Goal: Task Accomplishment & Management: Manage account settings

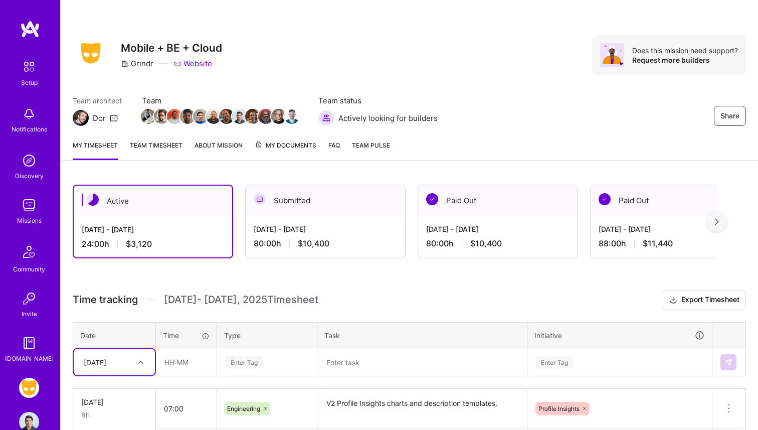
scroll to position [134, 0]
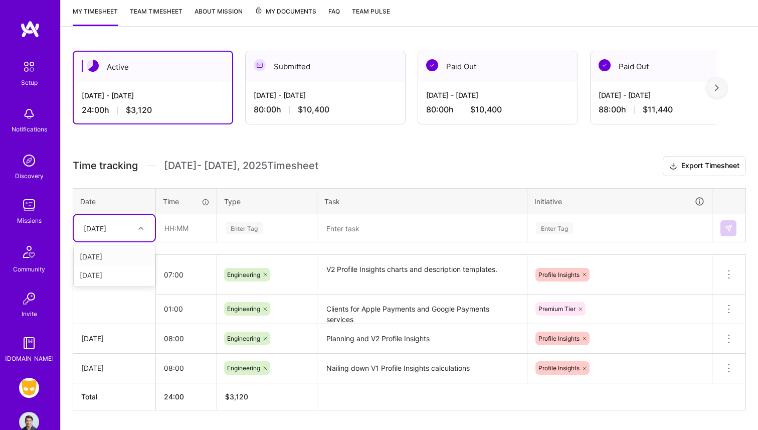
click at [139, 230] on icon at bounding box center [140, 228] width 5 height 5
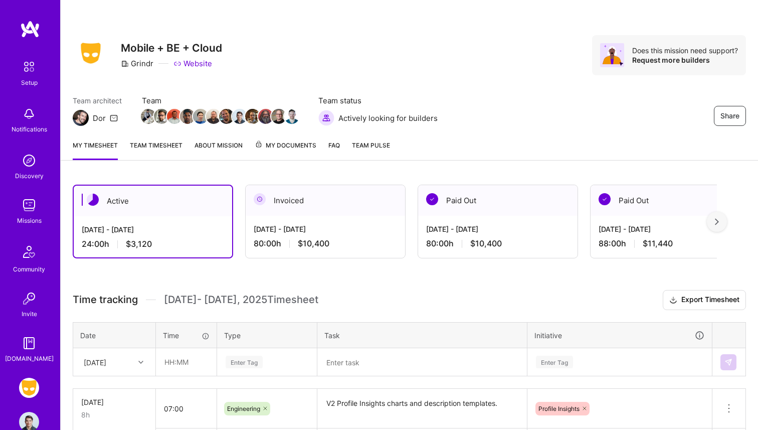
scroll to position [134, 0]
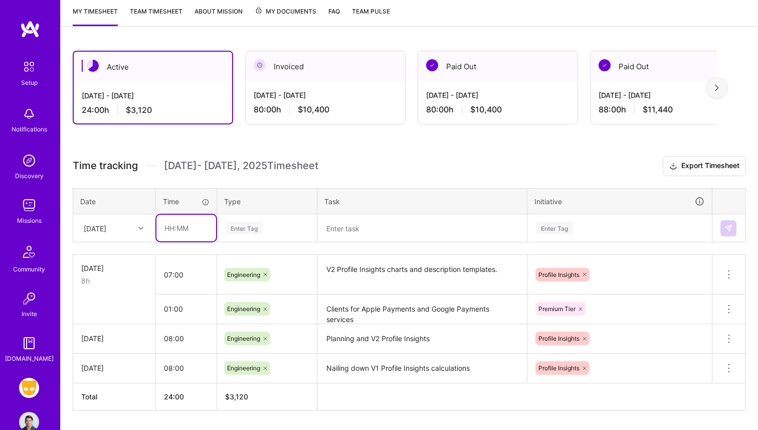
click at [168, 225] on input "text" at bounding box center [186, 228] width 60 height 27
click at [263, 233] on div "Enter Tag" at bounding box center [267, 228] width 85 height 13
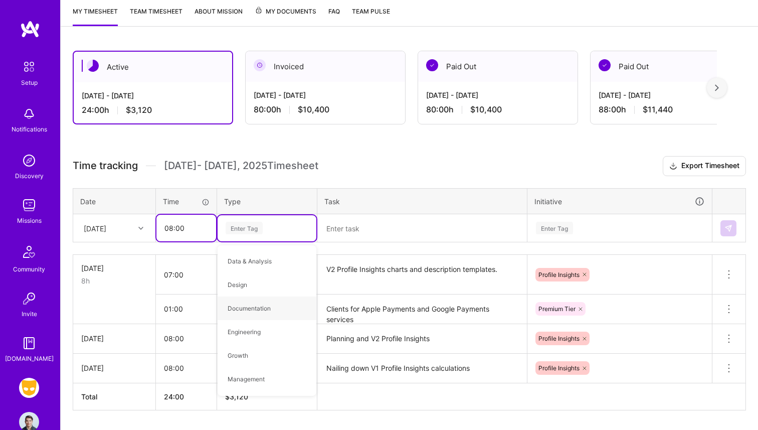
click at [172, 223] on input "08:00" at bounding box center [186, 228] width 60 height 27
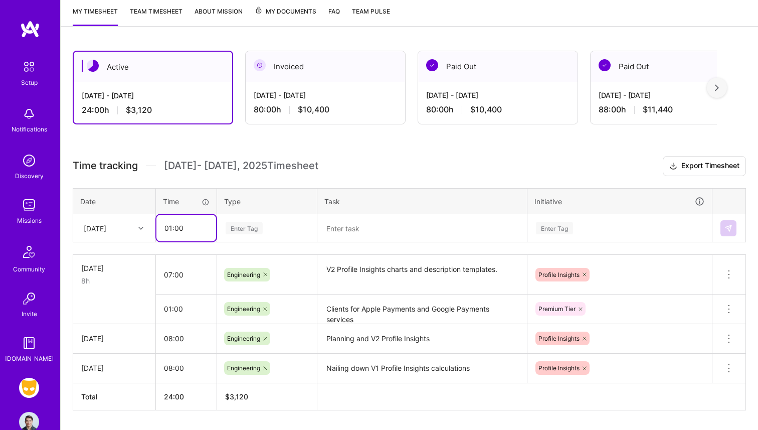
type input "01:00"
click at [270, 227] on div "Enter Tag" at bounding box center [267, 228] width 85 height 13
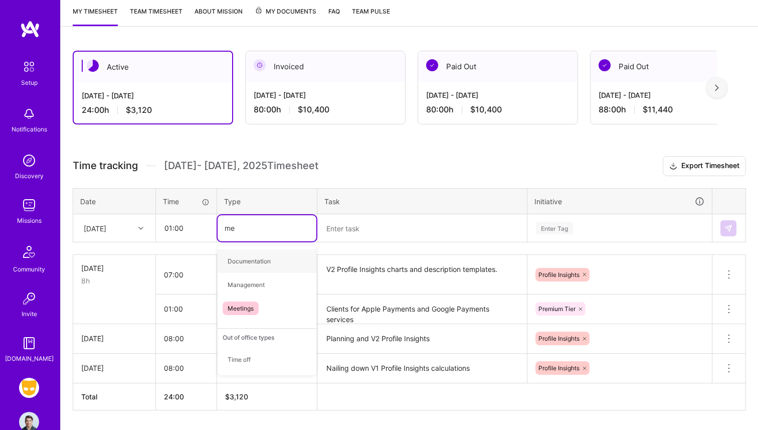
type input "mee"
click at [253, 266] on span "Meetings" at bounding box center [241, 261] width 36 height 14
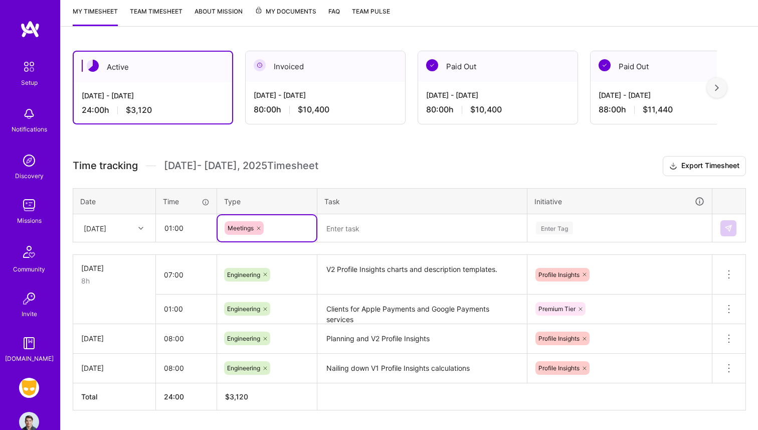
click at [378, 230] on textarea at bounding box center [422, 228] width 208 height 26
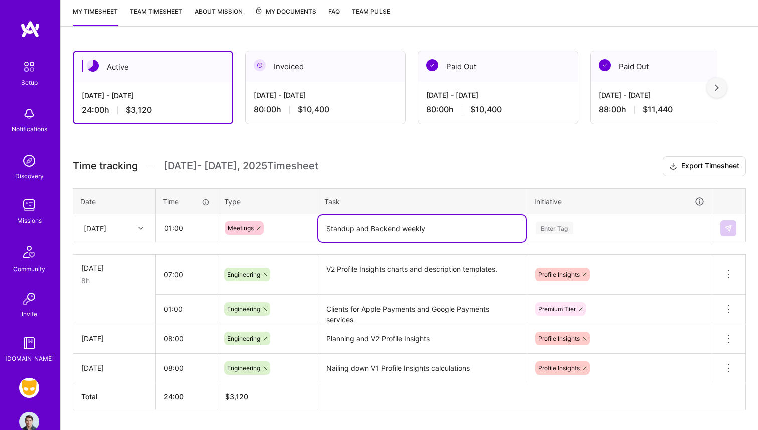
type textarea "Standup and Backend weekly"
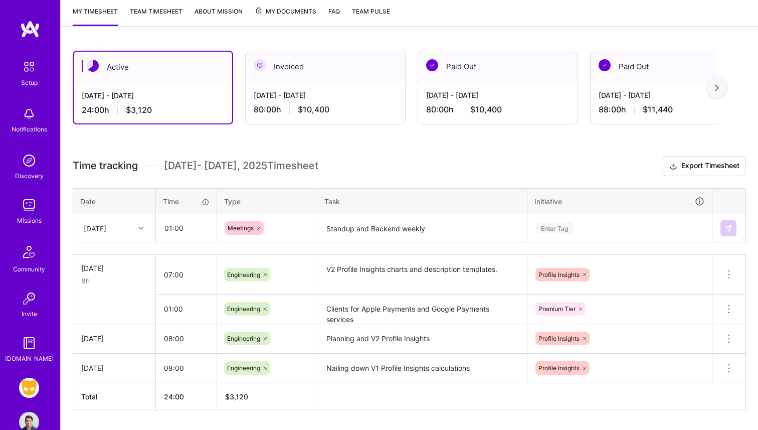
click at [498, 175] on h3 "Time tracking [DATE] - [DATE] Timesheet Export Timesheet" at bounding box center [409, 166] width 673 height 20
click at [568, 233] on div "Enter Tag" at bounding box center [620, 228] width 184 height 26
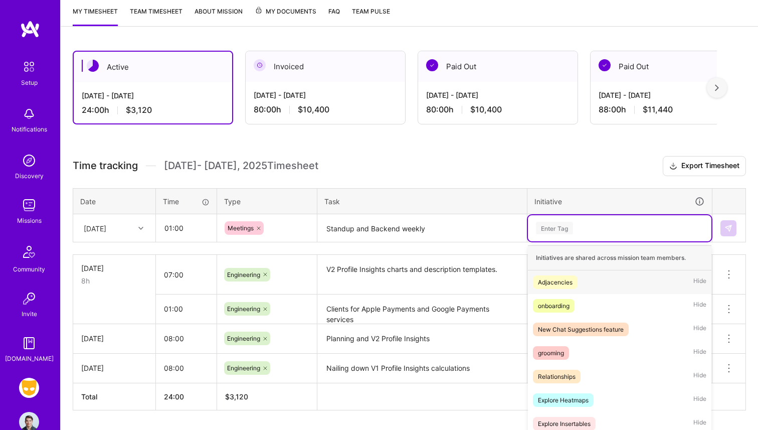
scroll to position [158, 0]
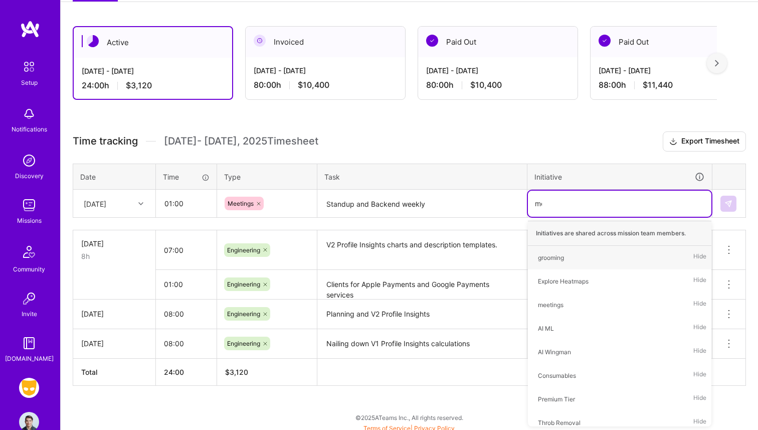
type input "mee"
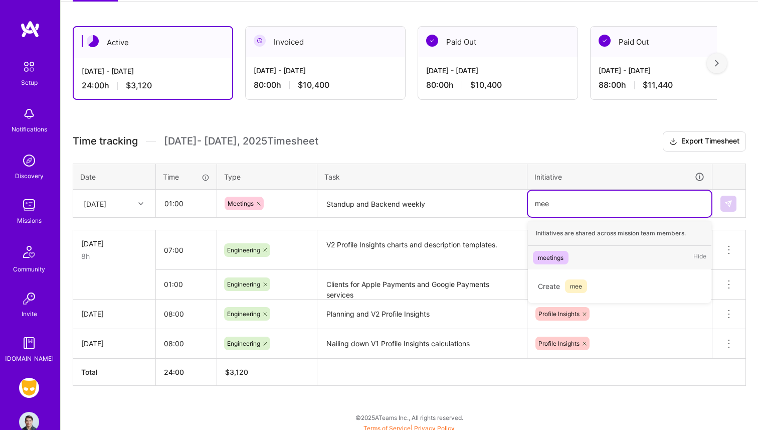
click at [557, 257] on div "meetings" at bounding box center [551, 257] width 26 height 11
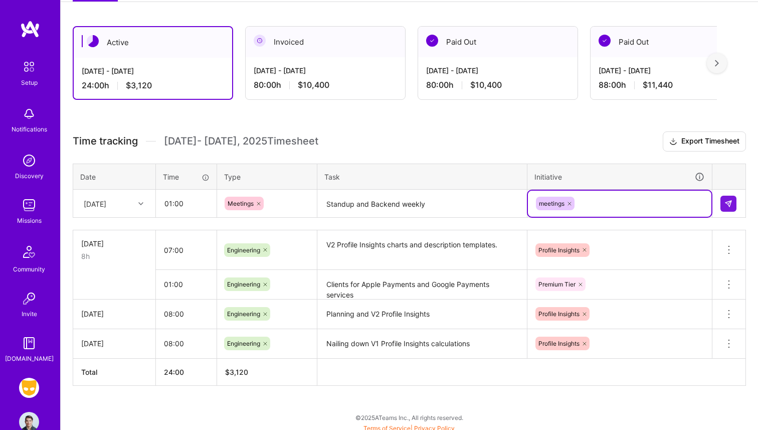
click at [471, 154] on div "Time tracking [DATE] - [DATE] Timesheet Export Timesheet Date Time Type Task In…" at bounding box center [409, 258] width 673 height 254
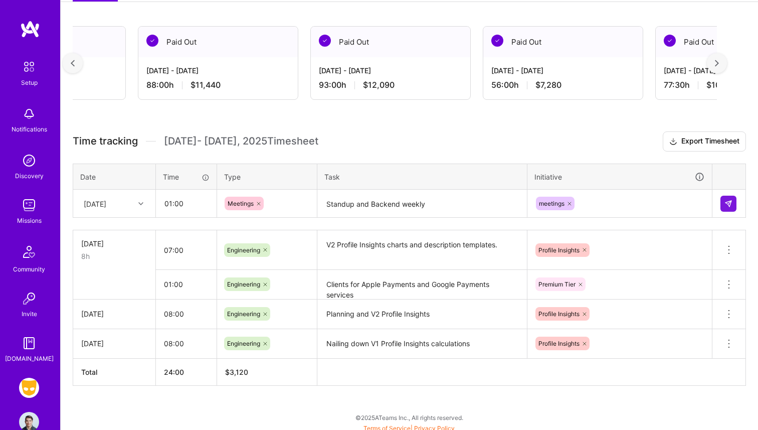
scroll to position [0, 471]
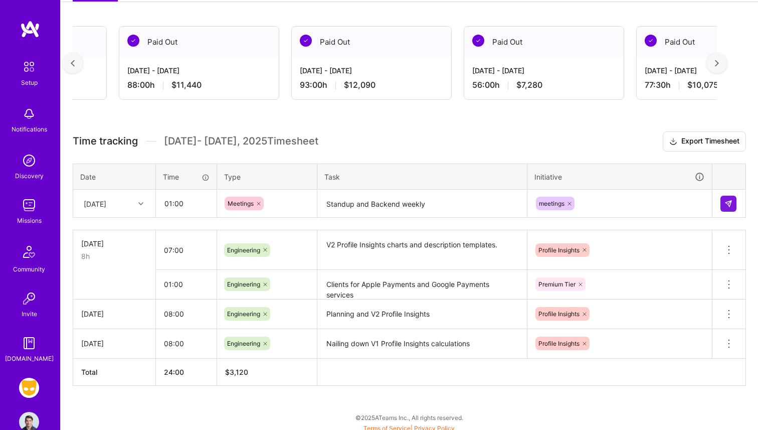
click at [418, 64] on div "[DATE] - [DATE] 93:00 h $12,090" at bounding box center [371, 77] width 159 height 41
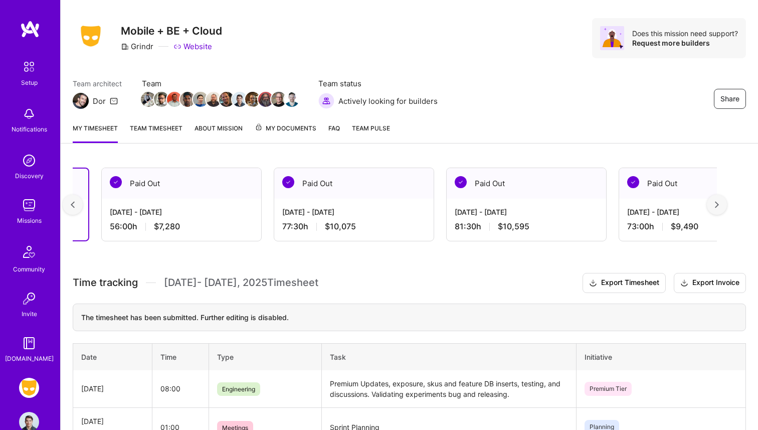
scroll to position [0, 836]
click at [522, 236] on div "[DATE] - [DATE] 81:30 h $10,595" at bounding box center [523, 219] width 159 height 41
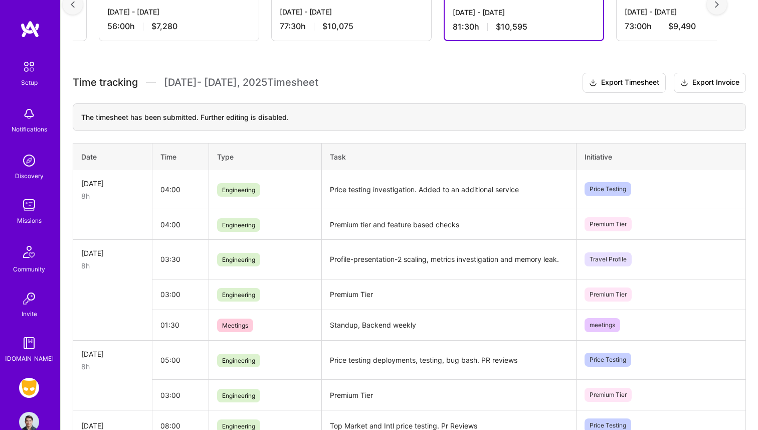
scroll to position [0, 0]
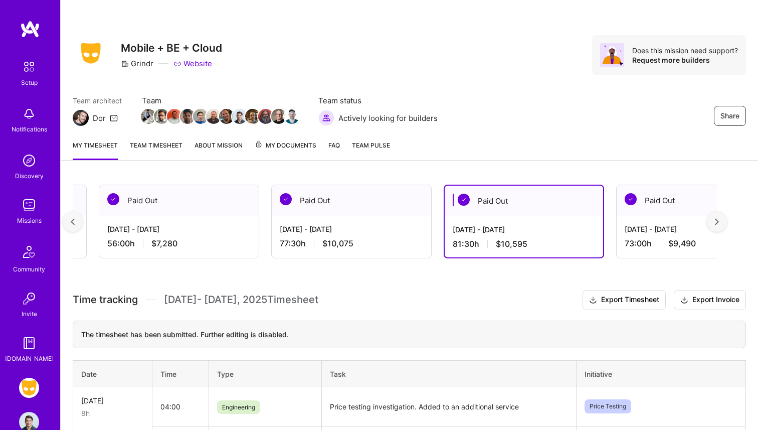
click at [106, 143] on link "My timesheet" at bounding box center [95, 150] width 45 height 20
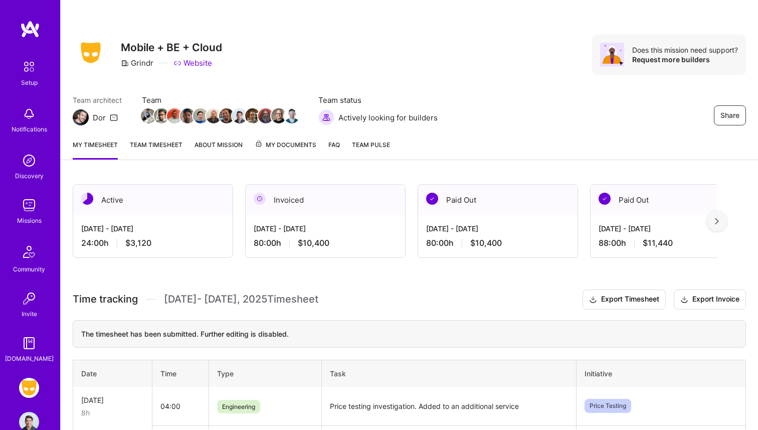
click at [203, 233] on div "[DATE] - [DATE]" at bounding box center [152, 228] width 143 height 11
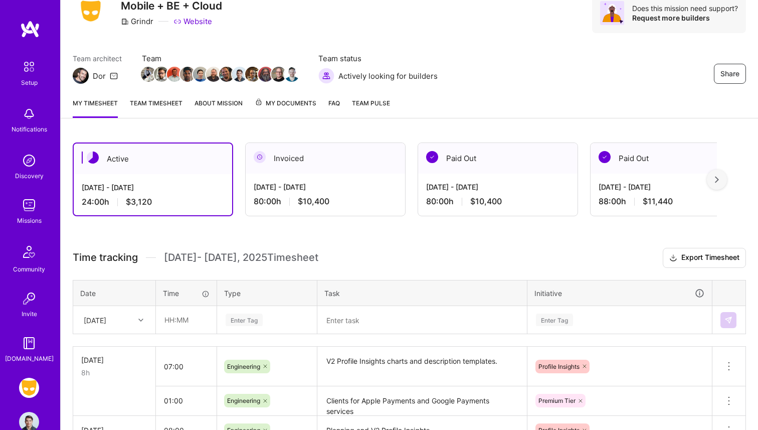
scroll to position [29, 0]
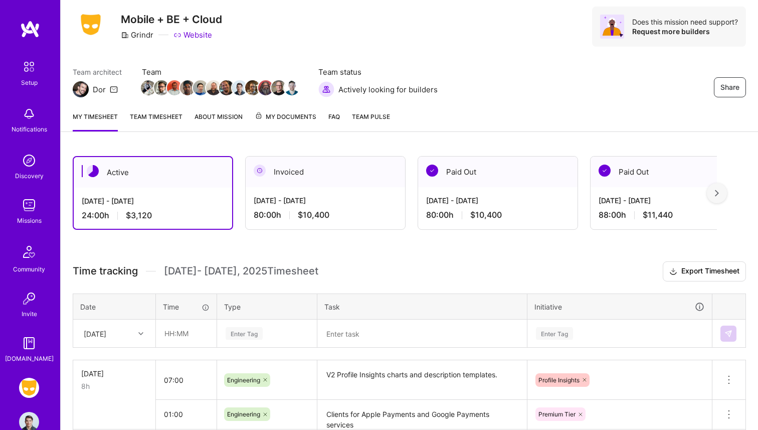
click at [160, 121] on link "Team timesheet" at bounding box center [156, 121] width 53 height 20
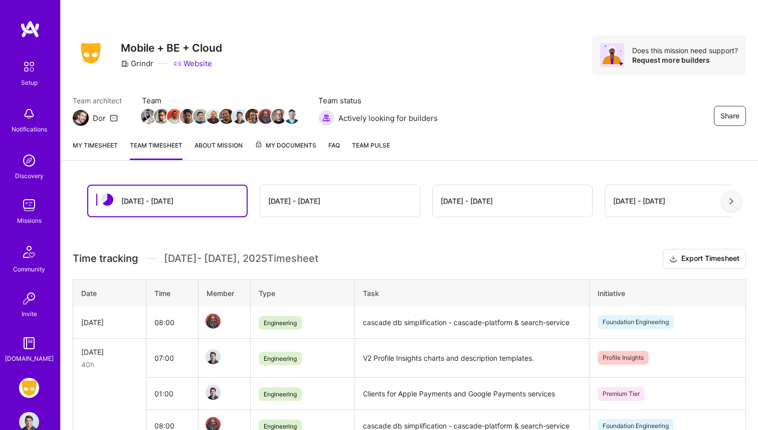
click at [103, 148] on link "My timesheet" at bounding box center [95, 150] width 45 height 20
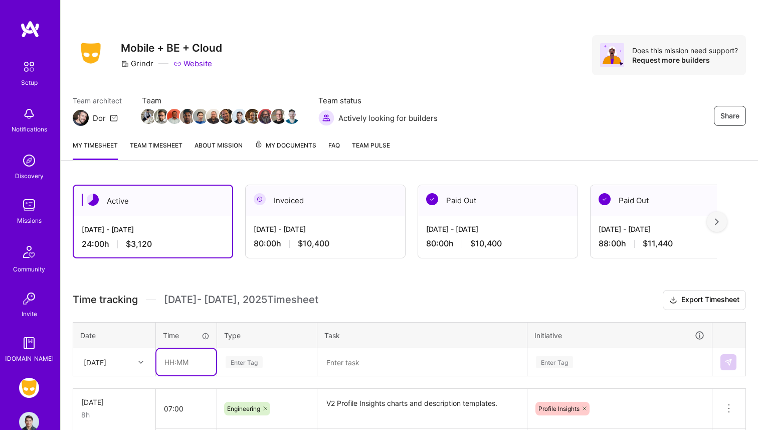
click at [166, 358] on input "text" at bounding box center [186, 362] width 60 height 27
type input "01:00"
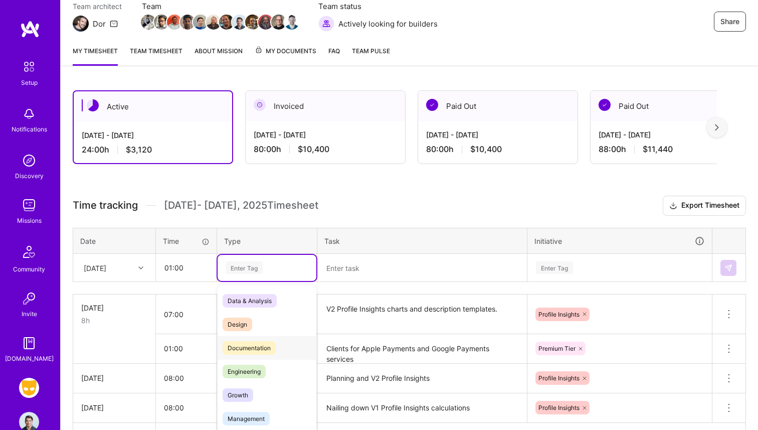
click at [269, 281] on div "option Documentation focused, 0 of 2. 17 results available. Use Up and Down to …" at bounding box center [267, 268] width 99 height 26
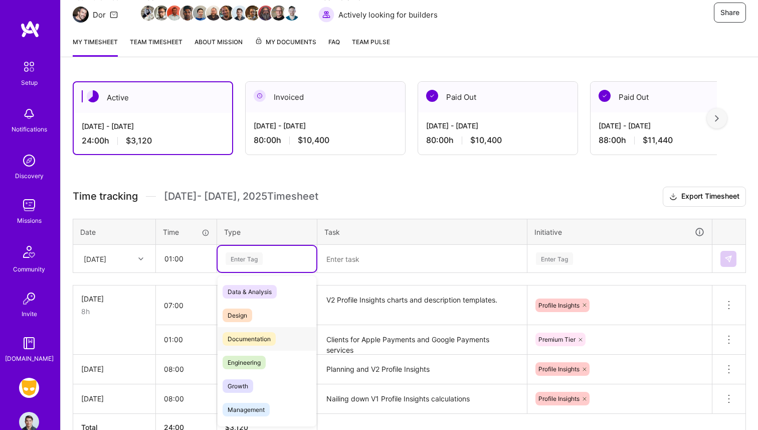
drag, startPoint x: 257, startPoint y: 349, endPoint x: 259, endPoint y: 357, distance: 8.3
click at [259, 357] on span "Engineering" at bounding box center [244, 363] width 43 height 14
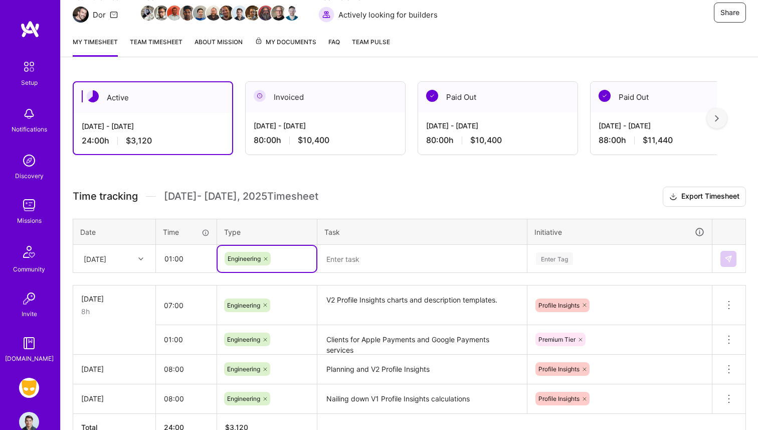
click at [367, 261] on textarea at bounding box center [422, 259] width 208 height 26
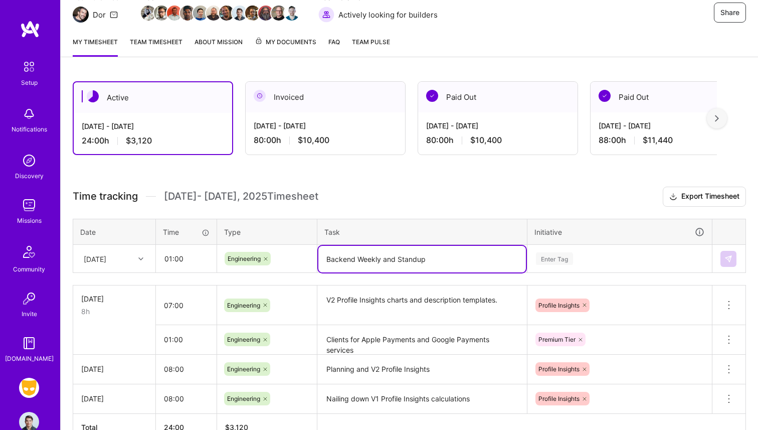
type textarea "Backend Weekly and Standup"
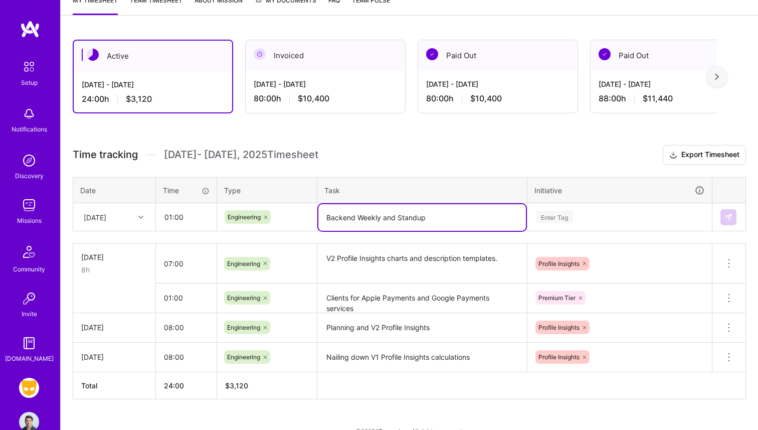
click at [541, 230] on div "Enter Tag" at bounding box center [620, 217] width 184 height 26
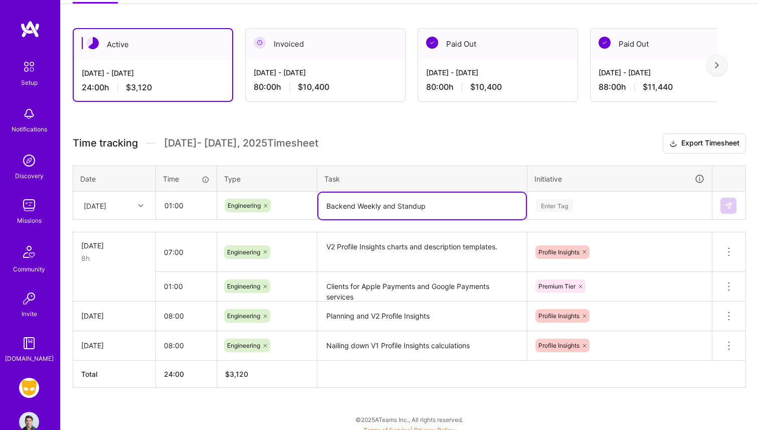
scroll to position [158, 0]
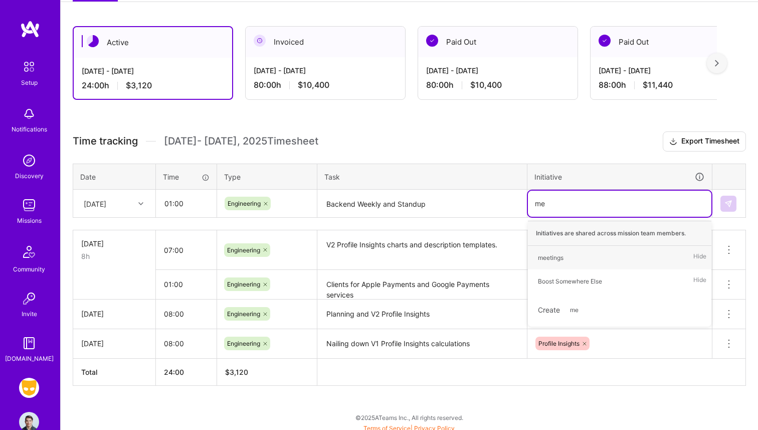
type input "mee"
click at [547, 259] on div "meetings" at bounding box center [551, 257] width 26 height 11
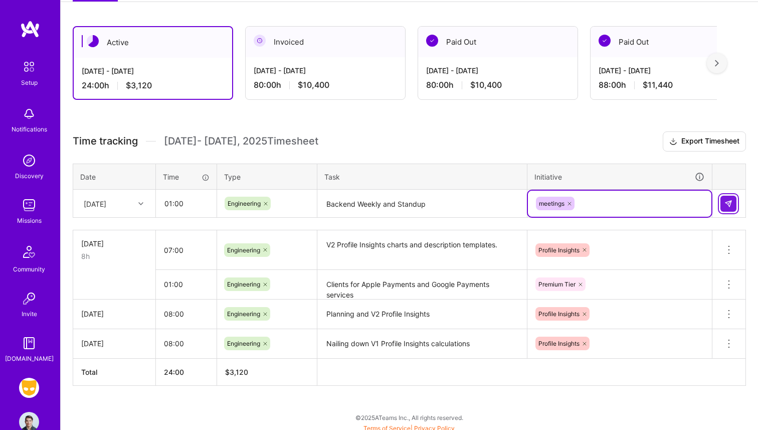
click at [732, 197] on button at bounding box center [729, 204] width 16 height 16
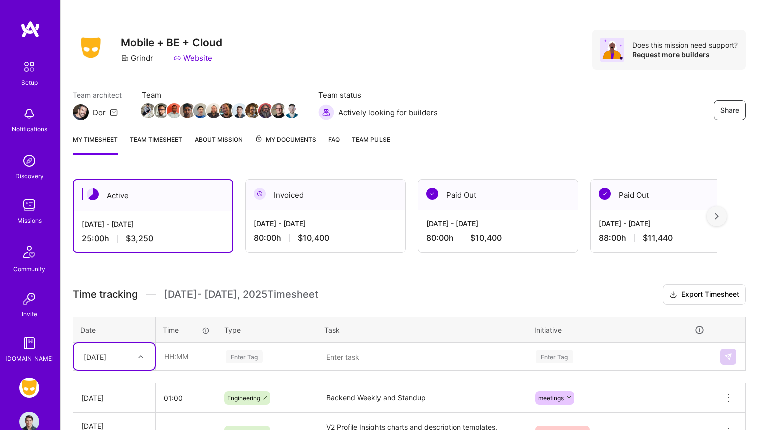
scroll to position [0, 0]
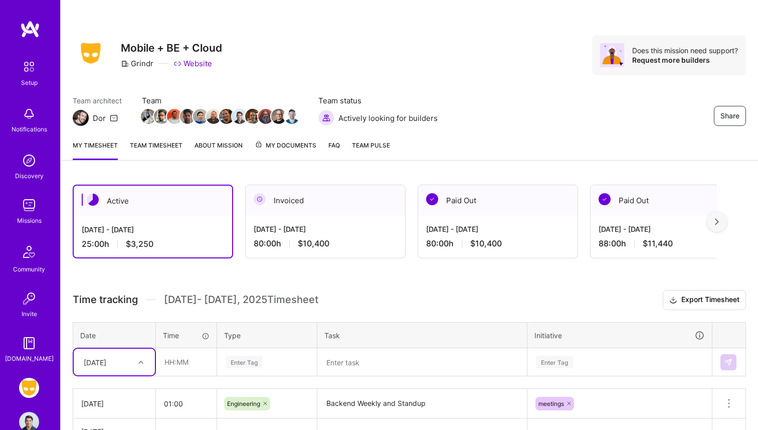
click at [222, 154] on link "About Mission" at bounding box center [219, 150] width 48 height 20
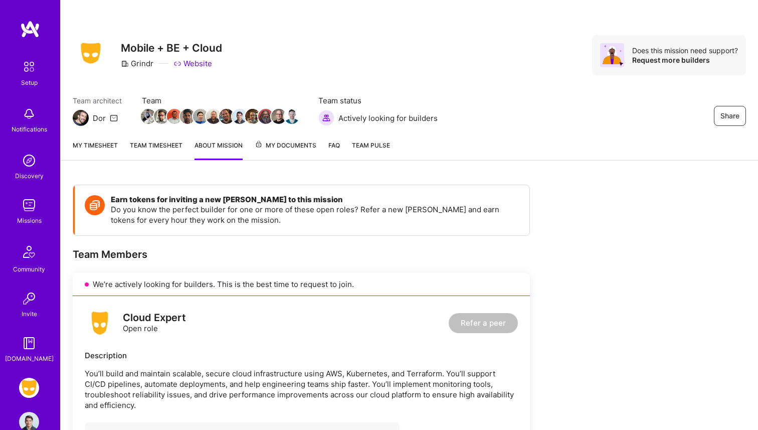
click at [137, 151] on link "Team timesheet" at bounding box center [156, 150] width 53 height 20
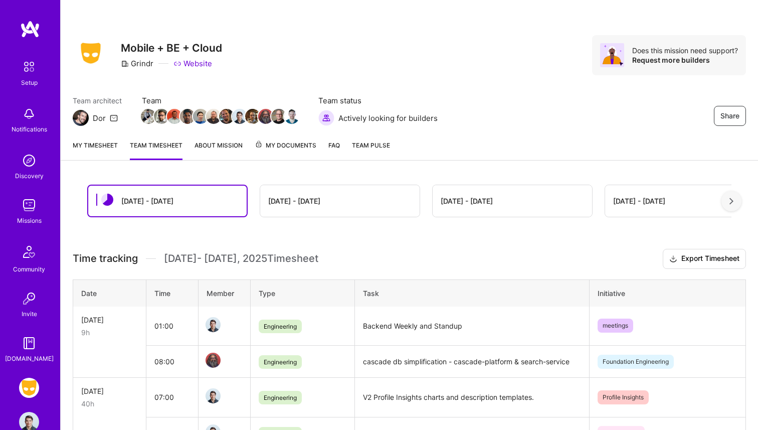
click at [95, 140] on link "My timesheet" at bounding box center [95, 150] width 45 height 20
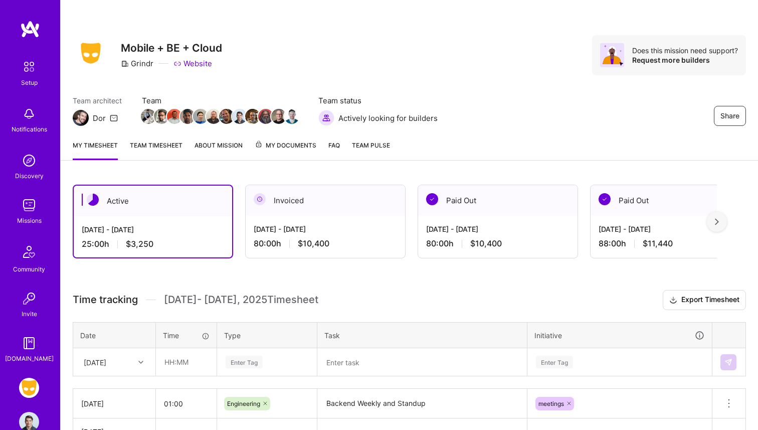
click at [305, 145] on span "My Documents" at bounding box center [286, 145] width 62 height 11
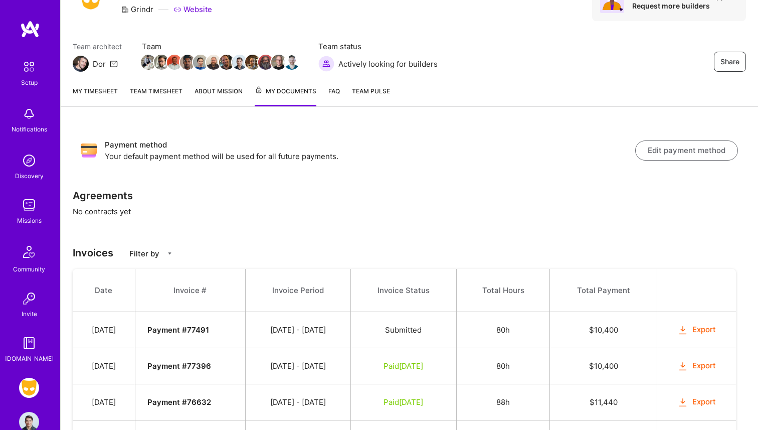
scroll to position [52, 0]
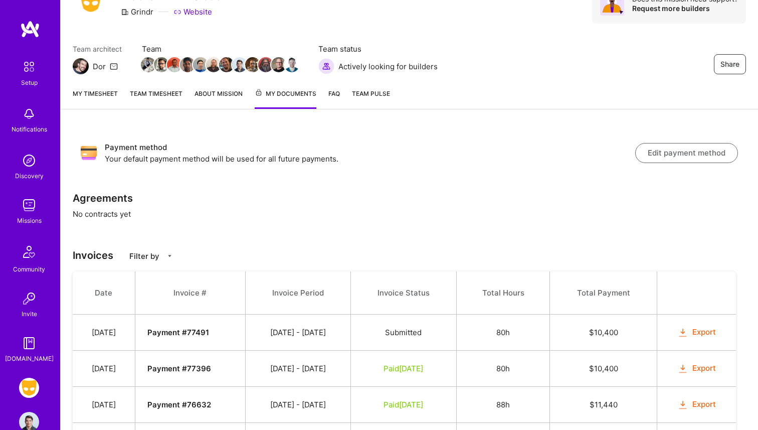
click at [229, 100] on link "About Mission" at bounding box center [219, 98] width 48 height 21
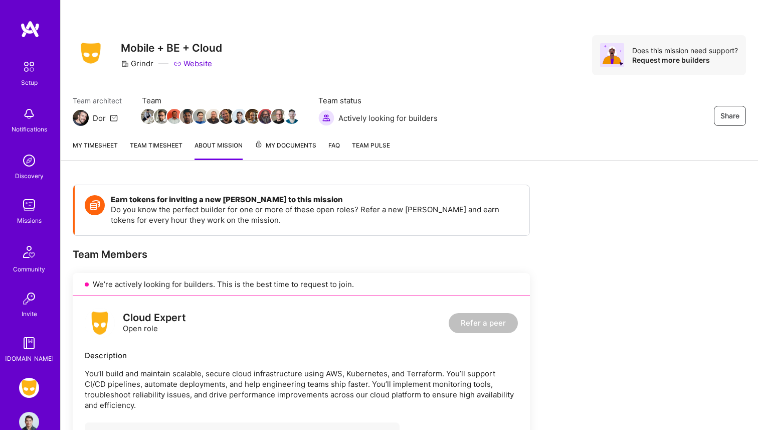
click at [386, 143] on span "Team Pulse" at bounding box center [371, 145] width 38 height 8
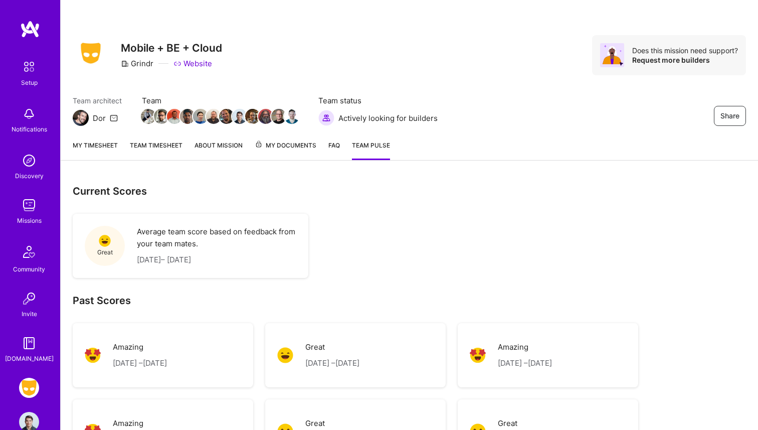
click at [341, 150] on div "My timesheet Team timesheet About Mission My Documents FAQ Team Pulse" at bounding box center [410, 146] width 698 height 29
click at [336, 150] on link "FAQ" at bounding box center [334, 150] width 12 height 20
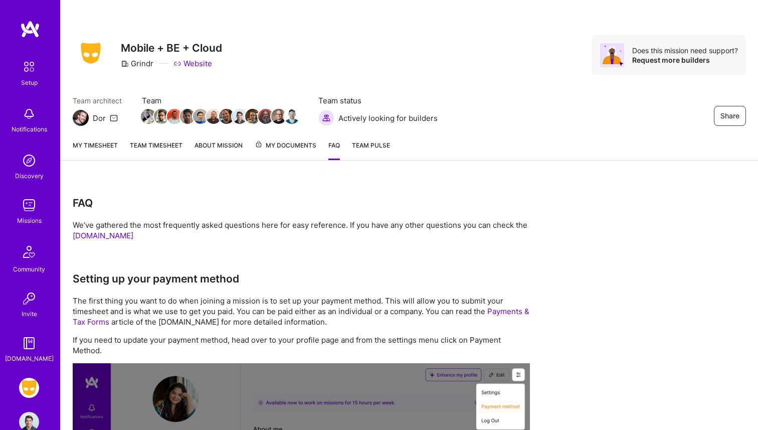
click at [309, 149] on span "My Documents" at bounding box center [286, 145] width 62 height 11
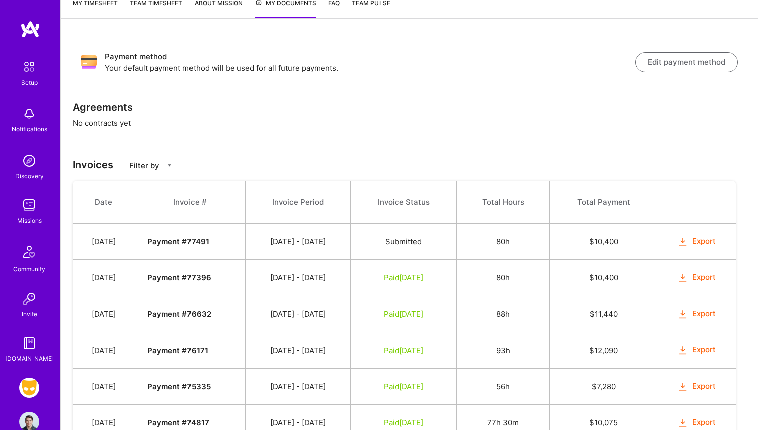
scroll to position [78, 0]
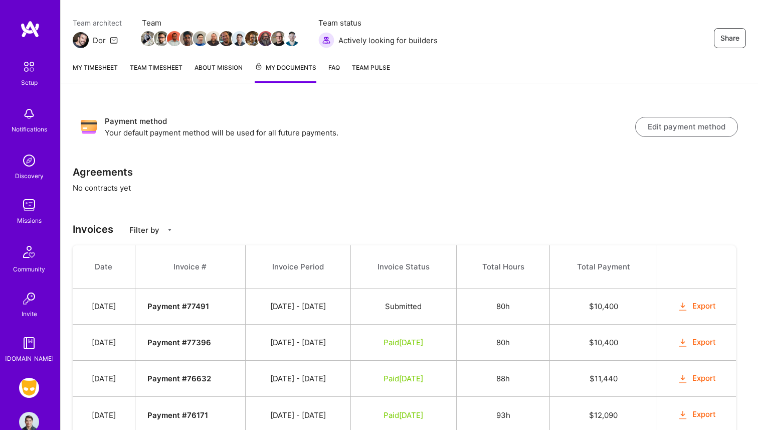
click at [95, 60] on div "My timesheet Team timesheet About Mission My Documents FAQ Team Pulse" at bounding box center [410, 68] width 698 height 29
click at [97, 65] on link "My timesheet" at bounding box center [95, 72] width 45 height 21
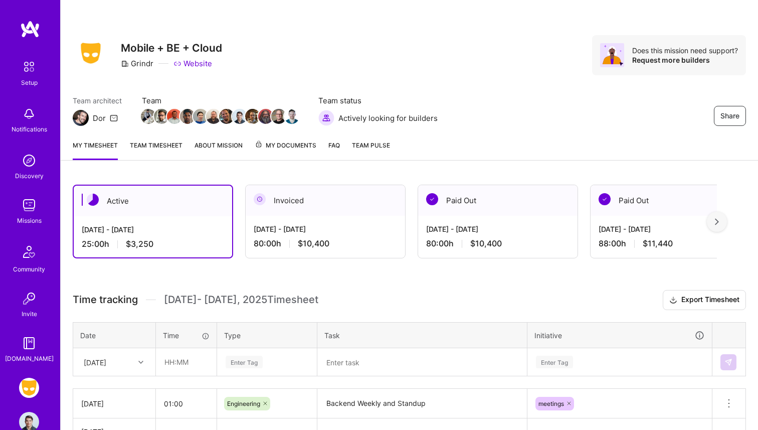
click at [37, 391] on img at bounding box center [29, 388] width 20 height 20
click at [26, 415] on img at bounding box center [29, 422] width 20 height 20
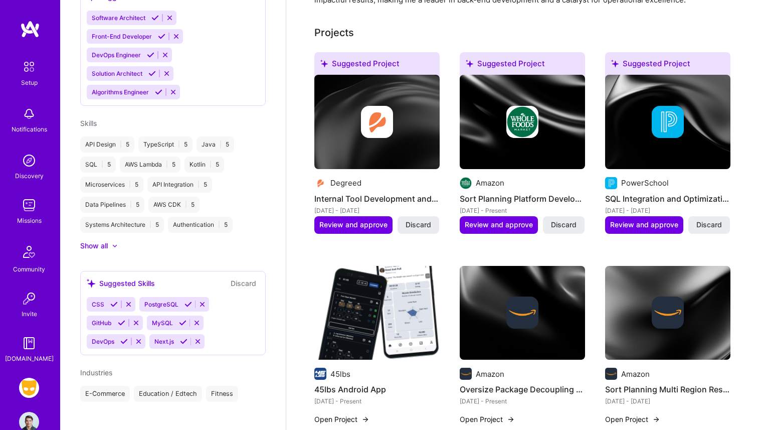
scroll to position [208, 0]
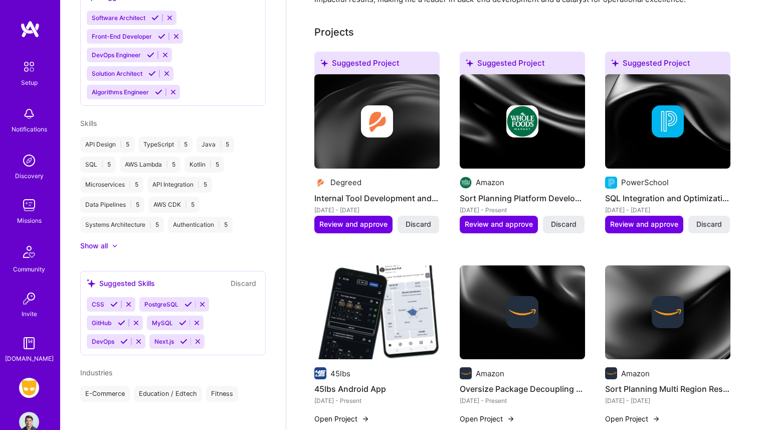
click at [32, 255] on img at bounding box center [29, 252] width 24 height 24
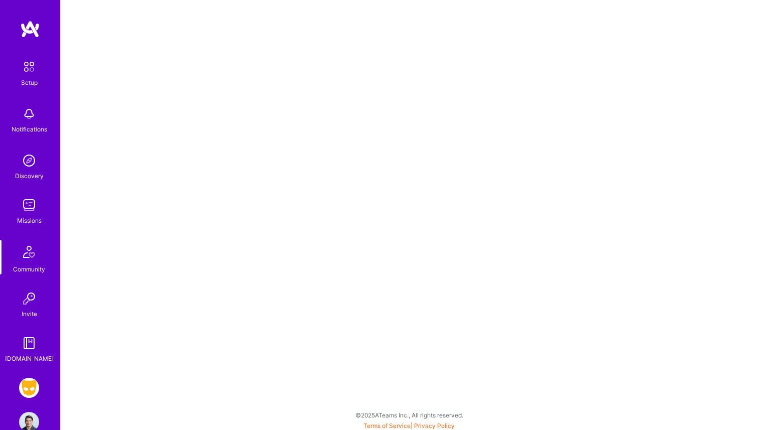
click at [20, 209] on img at bounding box center [29, 205] width 20 height 20
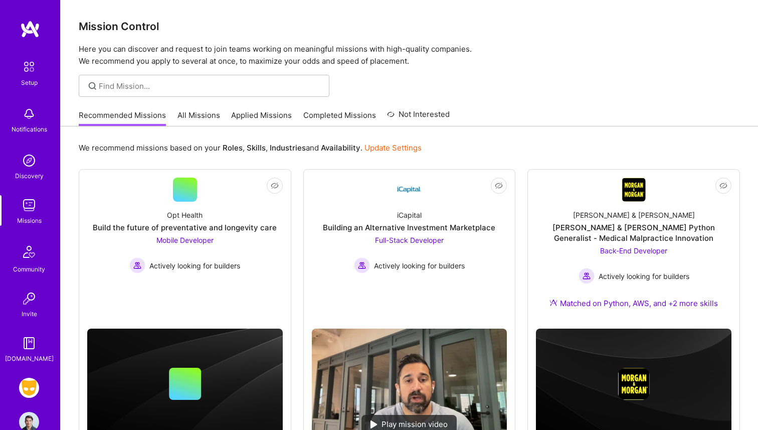
click at [212, 120] on link "All Missions" at bounding box center [199, 118] width 43 height 17
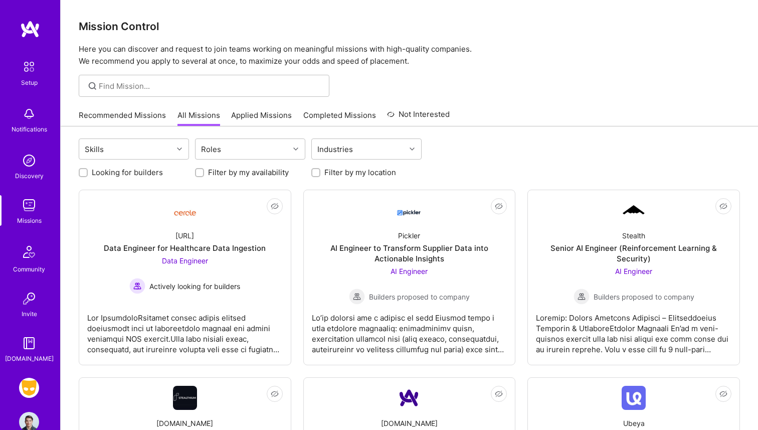
click at [359, 172] on label "Filter by my location" at bounding box center [360, 172] width 72 height 11
click at [320, 172] on input "Filter by my location" at bounding box center [316, 172] width 7 height 7
checkbox input "true"
click at [115, 172] on label "Looking for builders" at bounding box center [127, 172] width 71 height 11
click at [88, 172] on input "Looking for builders" at bounding box center [84, 172] width 7 height 7
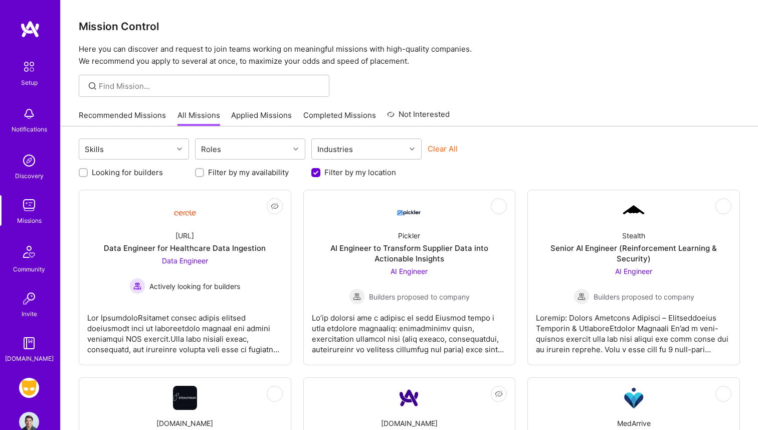
checkbox input "true"
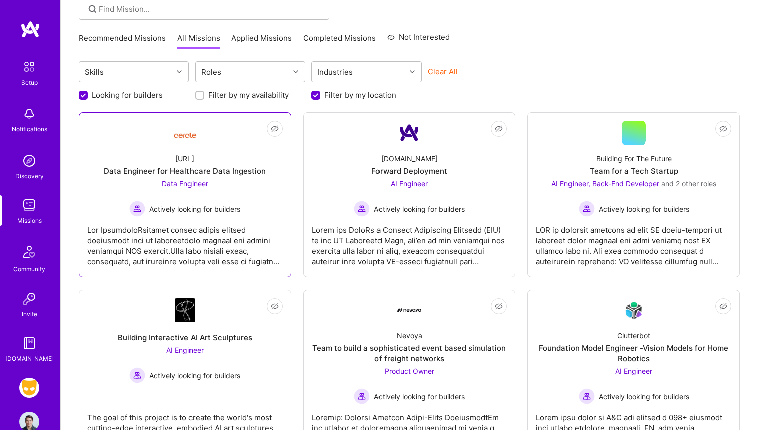
scroll to position [86, 0]
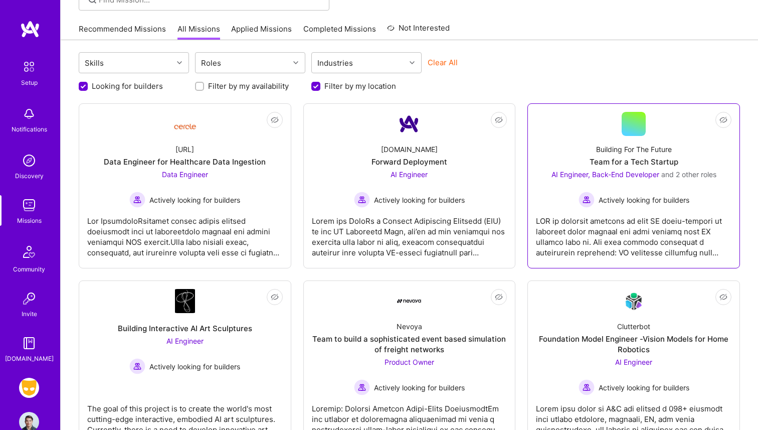
click at [618, 238] on div at bounding box center [634, 233] width 196 height 50
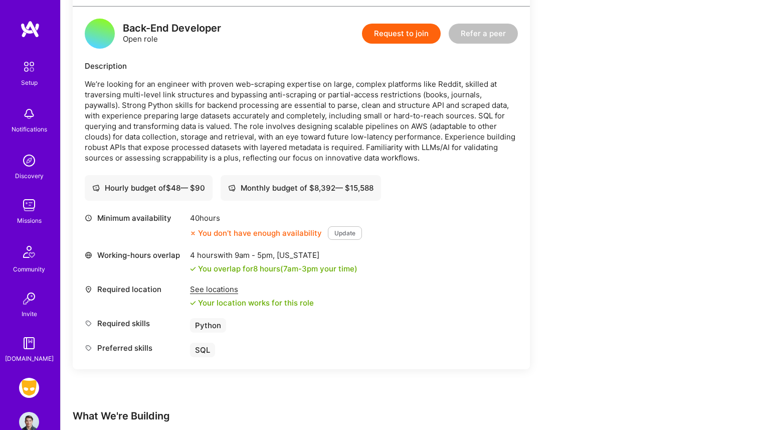
scroll to position [1279, 0]
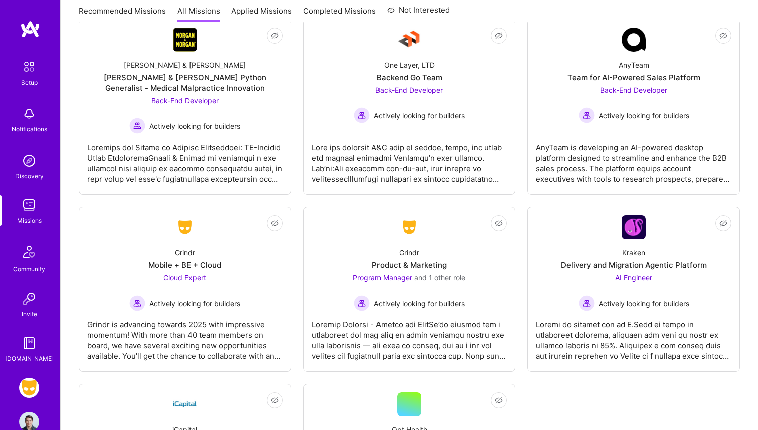
scroll to position [723, 0]
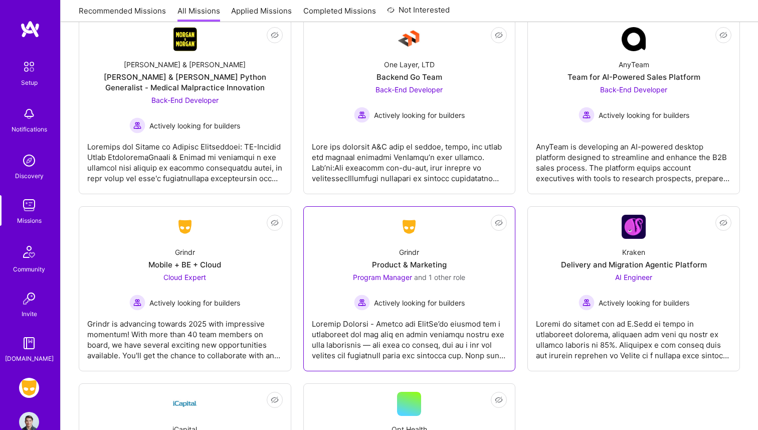
click at [329, 250] on div "Grindr Product & Marketing Program Manager and 1 other role Actively looking fo…" at bounding box center [410, 275] width 196 height 72
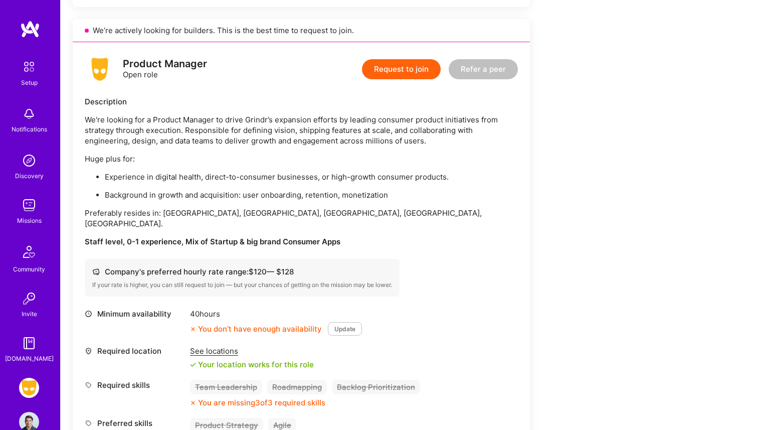
scroll to position [581, 0]
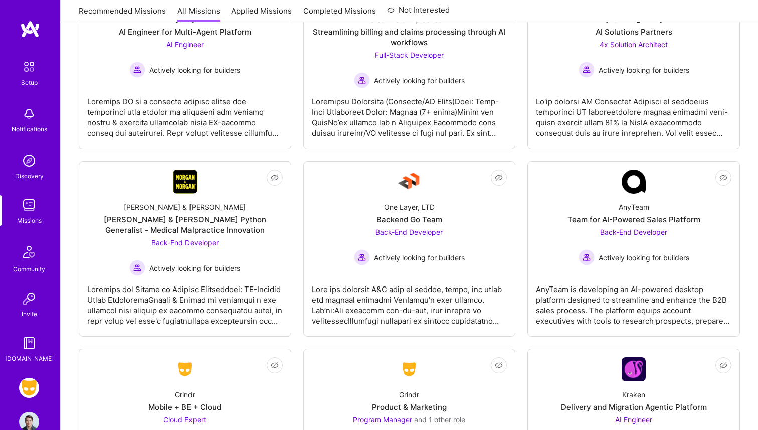
scroll to position [723, 0]
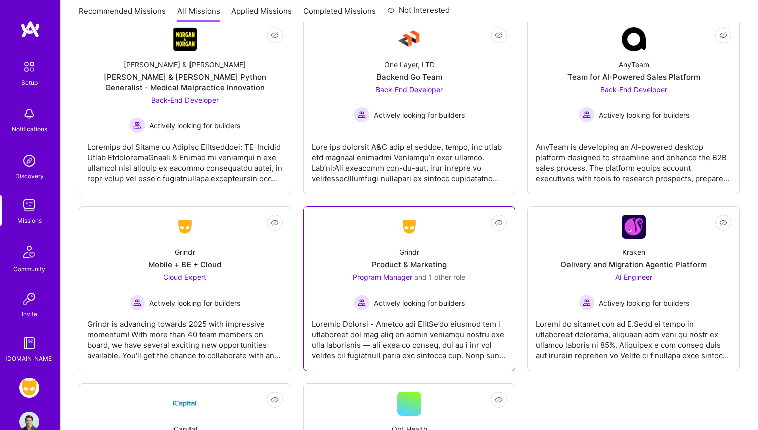
click at [356, 232] on link "Not Interested Grindr Product & Marketing Program Manager and 1 other role Acti…" at bounding box center [410, 289] width 196 height 148
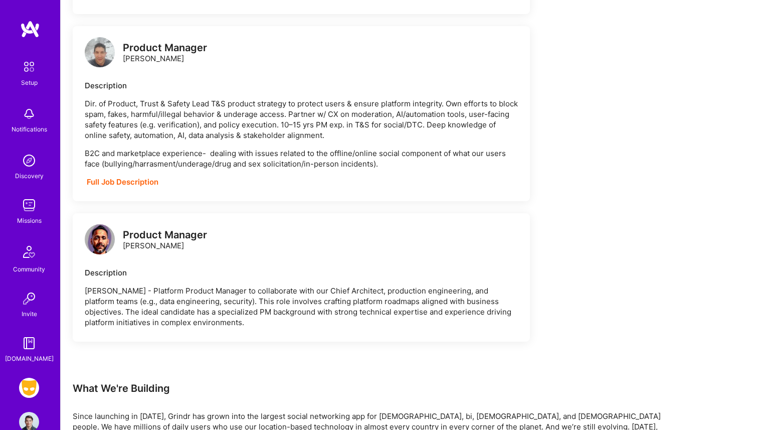
scroll to position [1920, 0]
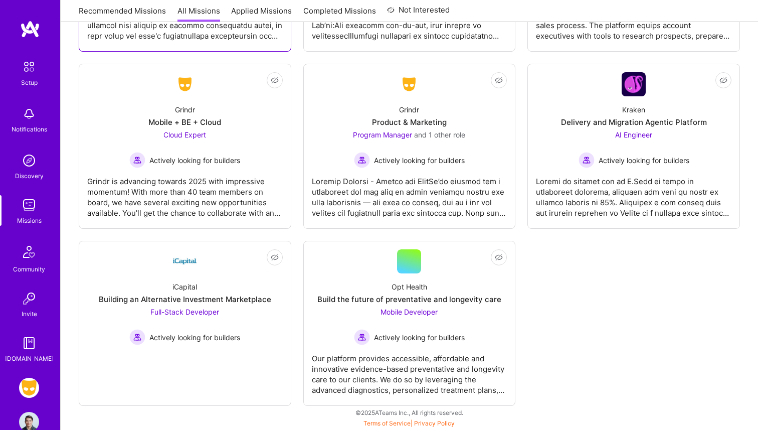
scroll to position [723, 0]
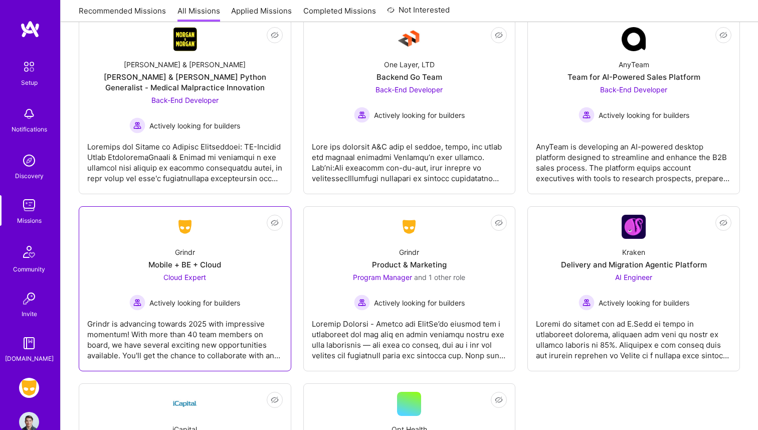
click at [222, 233] on link "Not Interested Grindr Mobile + BE + Cloud Cloud Expert Actively looking for bui…" at bounding box center [185, 289] width 196 height 148
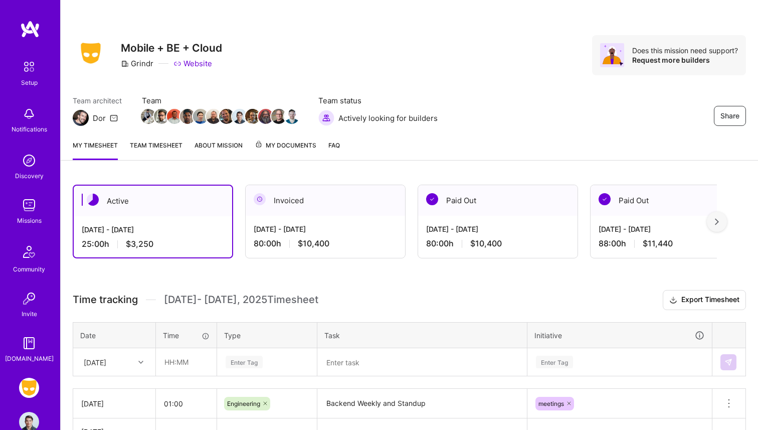
click at [168, 152] on link "Team timesheet" at bounding box center [156, 150] width 53 height 20
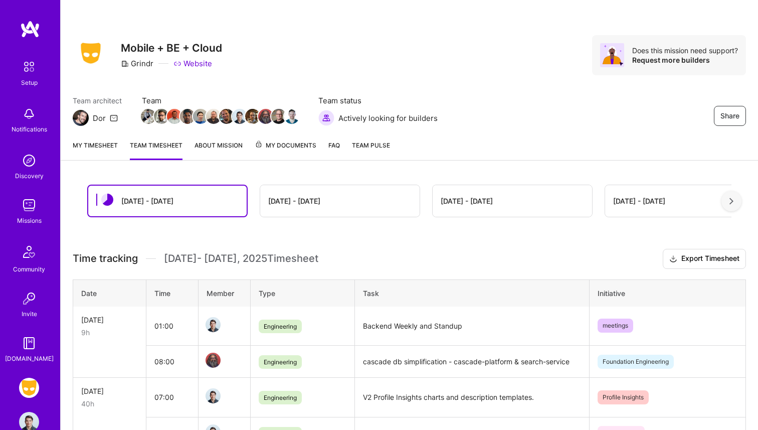
click at [218, 152] on link "About Mission" at bounding box center [219, 150] width 48 height 20
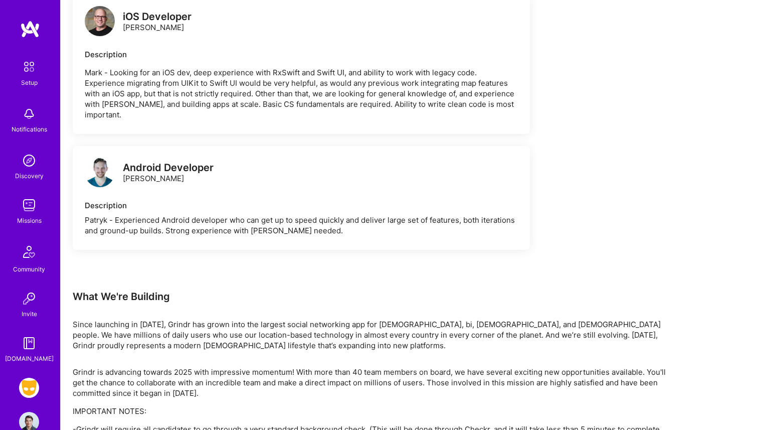
scroll to position [2038, 0]
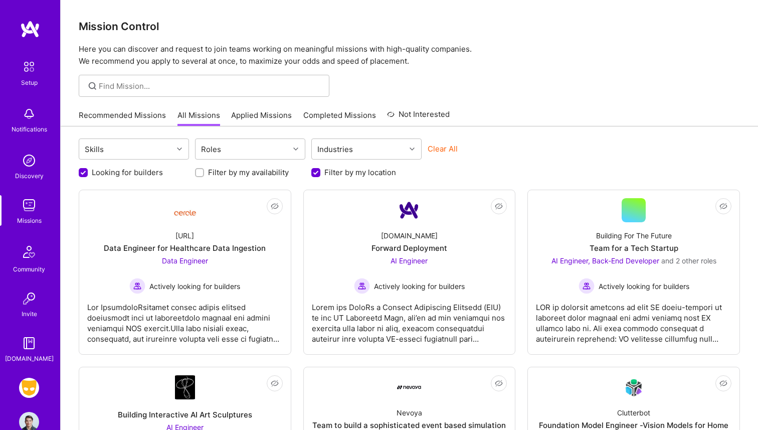
click at [341, 173] on label "Filter by my location" at bounding box center [360, 172] width 72 height 11
click at [321, 173] on input "Filter by my location" at bounding box center [316, 172] width 9 height 9
checkbox input "false"
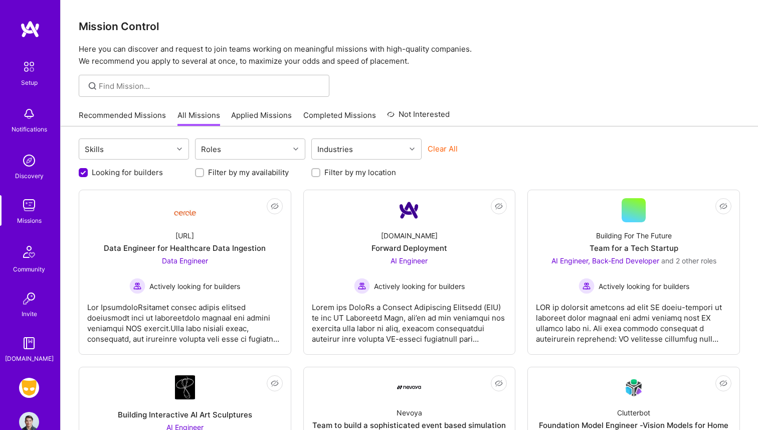
click at [113, 169] on label "Looking for builders" at bounding box center [127, 172] width 71 height 11
click at [89, 169] on input "Looking for builders" at bounding box center [84, 172] width 9 height 9
checkbox input "false"
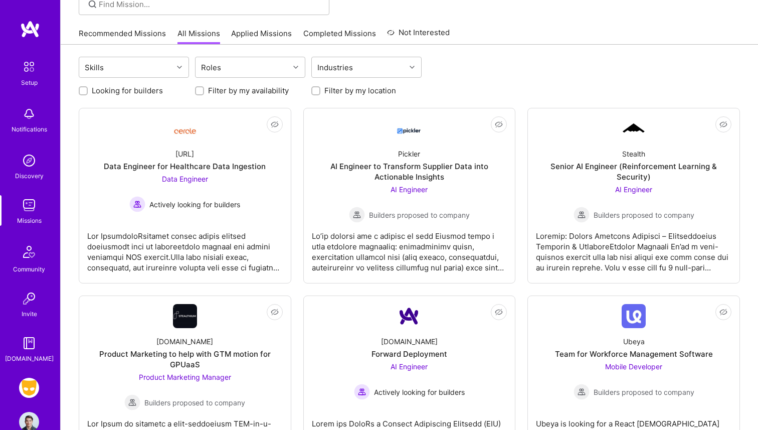
scroll to position [0, 0]
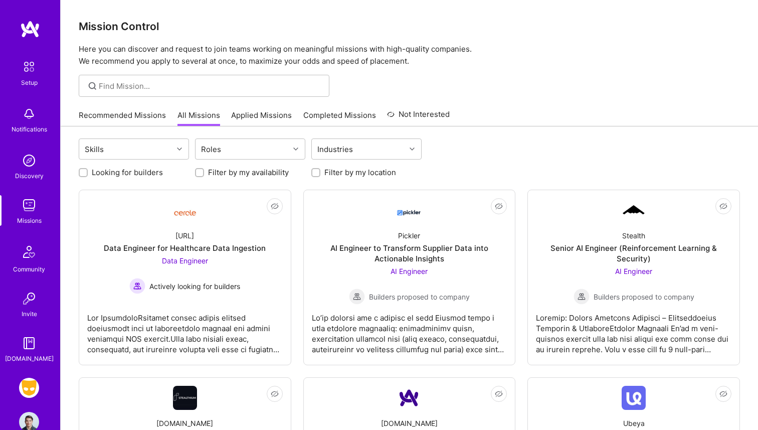
click at [331, 173] on label "Filter by my location" at bounding box center [360, 172] width 72 height 11
click at [320, 173] on input "Filter by my location" at bounding box center [316, 172] width 7 height 7
checkbox input "true"
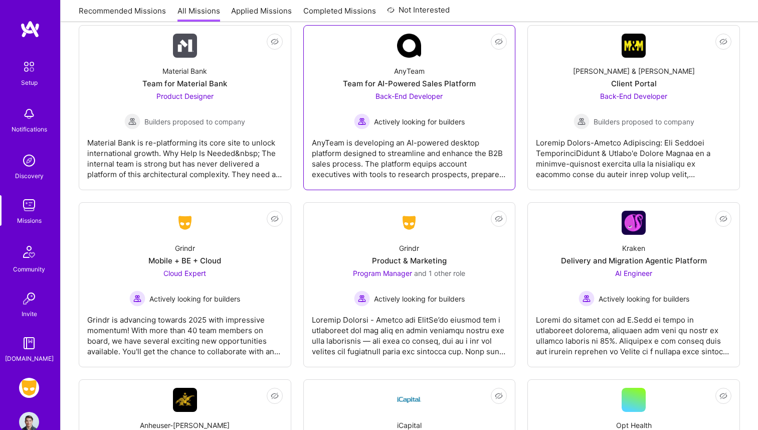
scroll to position [2211, 0]
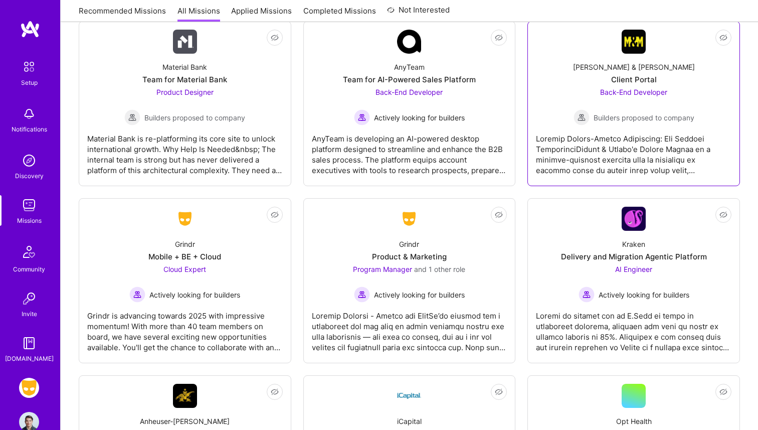
click at [596, 143] on div at bounding box center [634, 150] width 196 height 50
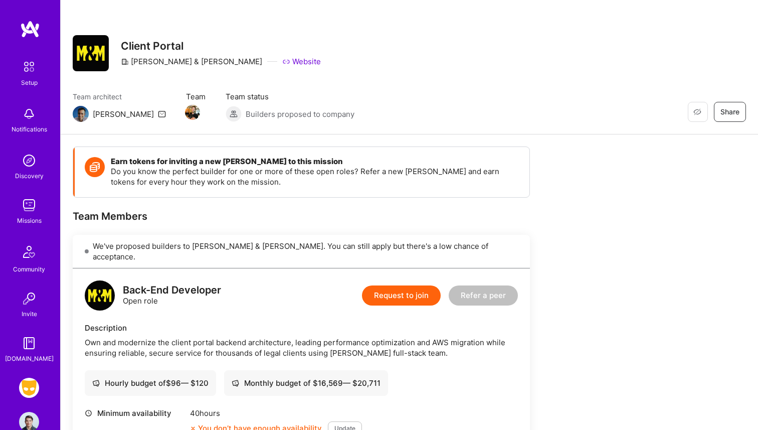
click at [282, 63] on link "Website" at bounding box center [301, 61] width 39 height 11
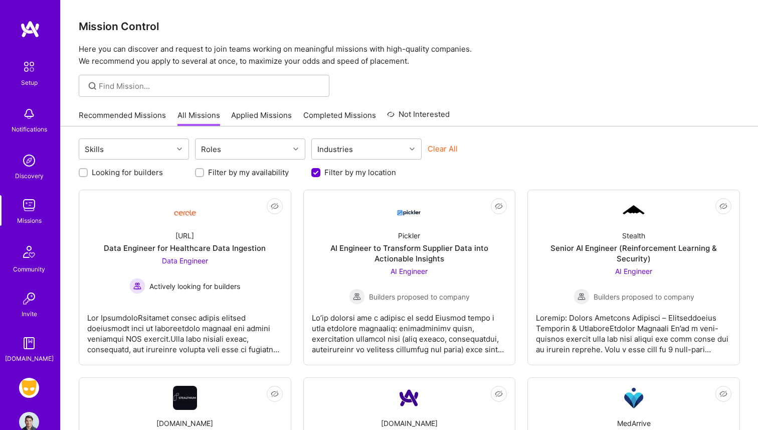
click at [27, 77] on img at bounding box center [29, 66] width 21 height 21
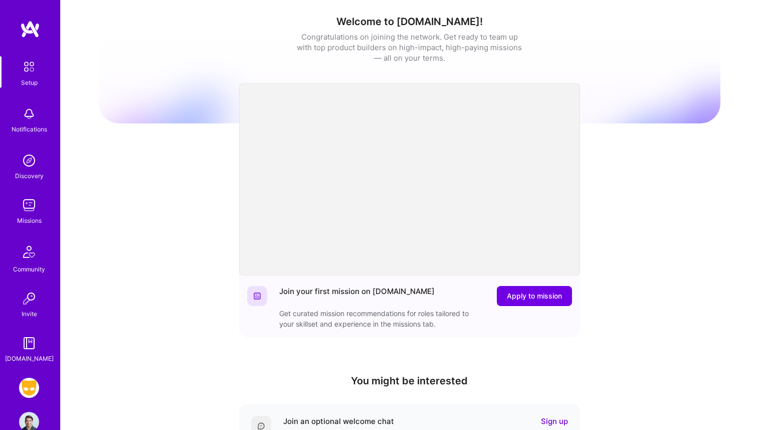
scroll to position [220, 0]
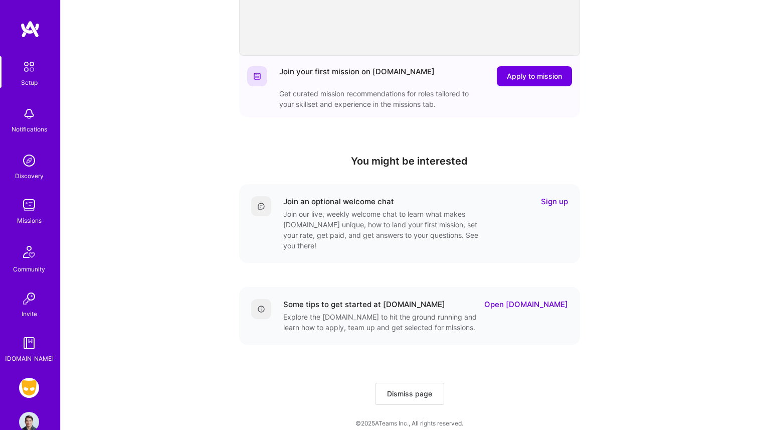
click at [21, 204] on img at bounding box center [29, 205] width 20 height 20
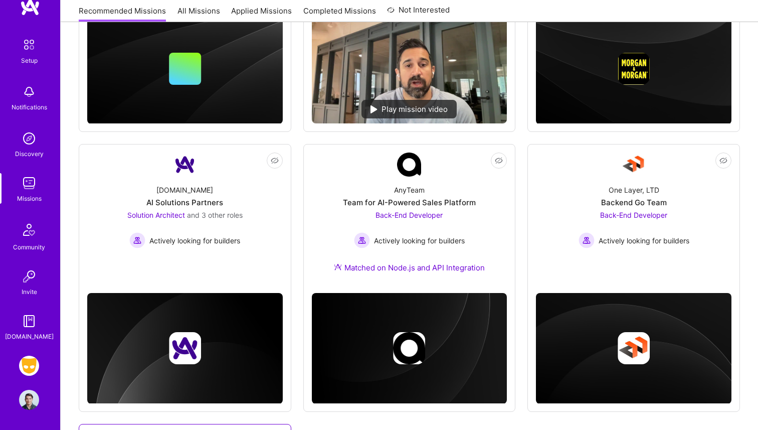
scroll to position [313, 0]
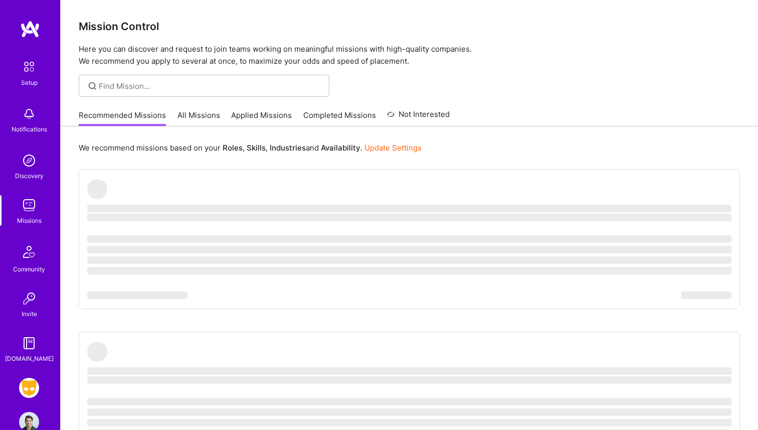
click at [23, 383] on img at bounding box center [29, 388] width 20 height 20
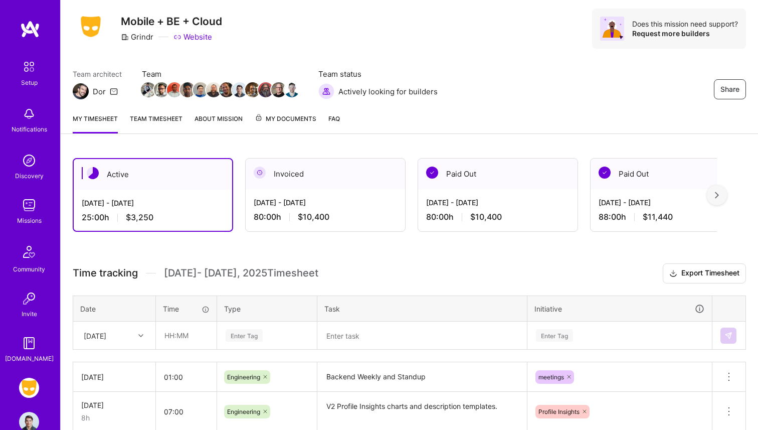
scroll to position [30, 0]
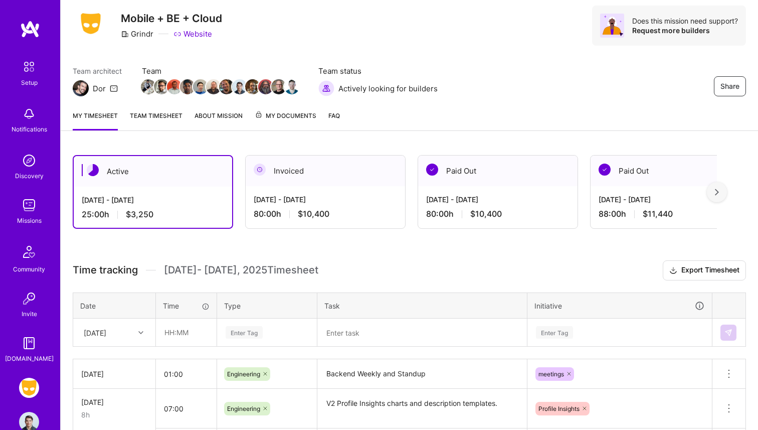
click at [153, 112] on link "Team timesheet" at bounding box center [156, 120] width 53 height 20
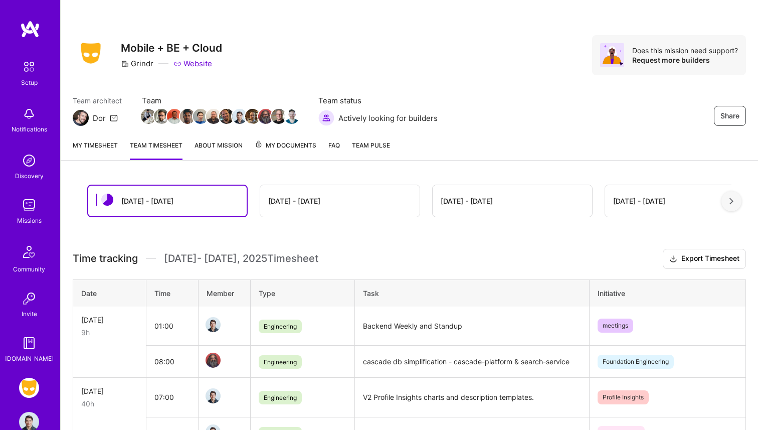
click at [225, 144] on link "About Mission" at bounding box center [219, 150] width 48 height 20
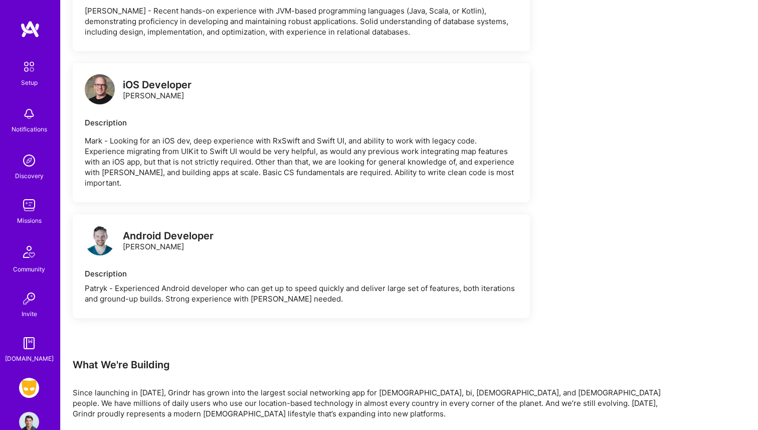
scroll to position [2038, 0]
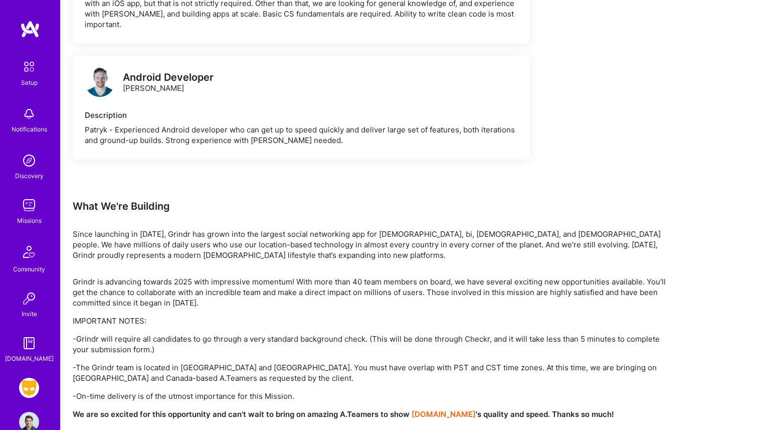
click at [426, 409] on strong "[DOMAIN_NAME]" at bounding box center [444, 414] width 64 height 10
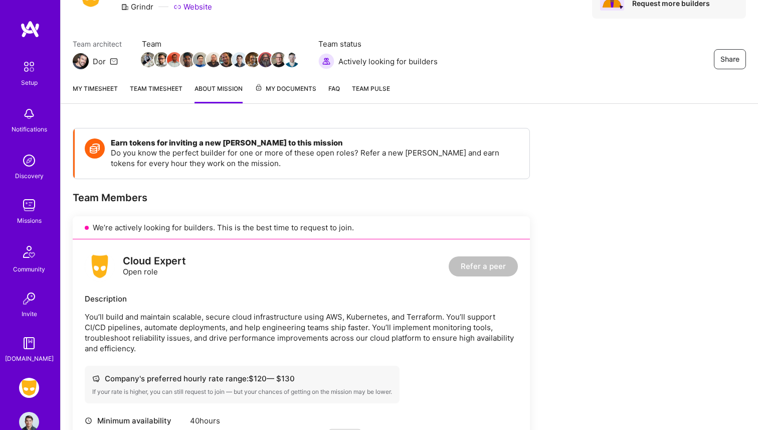
scroll to position [0, 0]
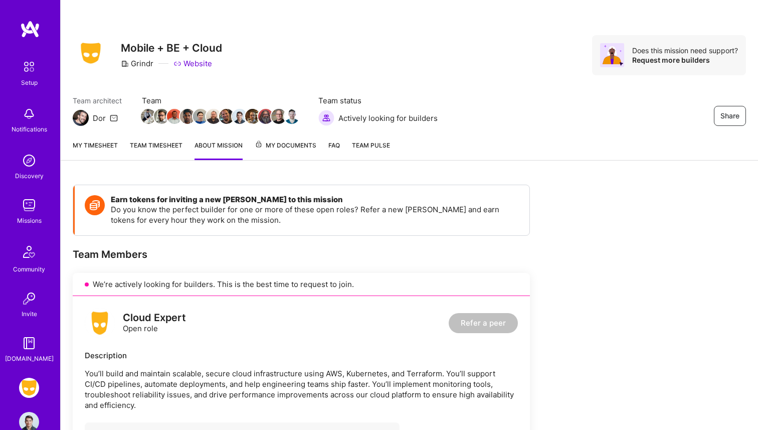
click at [23, 377] on div "Setup Notifications Discovery Missions Community Invite A.Guide Grindr: Mobile …" at bounding box center [30, 215] width 60 height 430
click at [25, 381] on img at bounding box center [29, 388] width 20 height 20
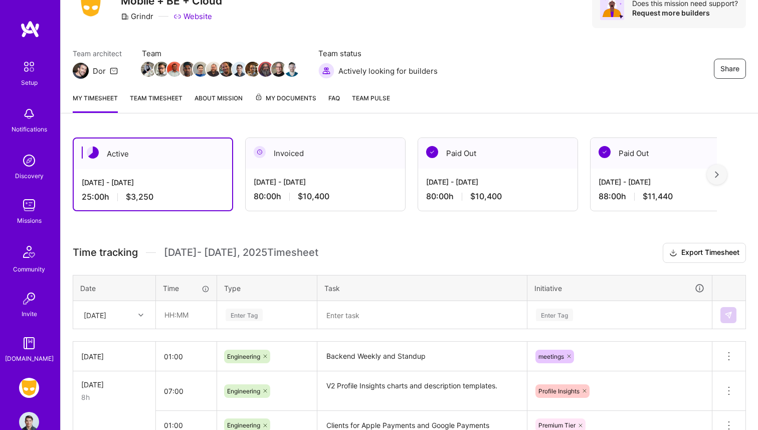
scroll to position [75, 0]
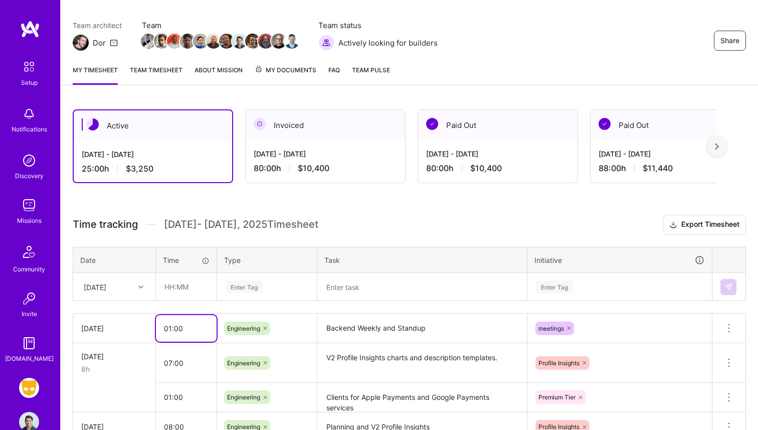
click at [175, 330] on input "01:00" at bounding box center [186, 328] width 61 height 27
type input "01:30"
click at [390, 222] on h3 "Time tracking [DATE] - [DATE] Timesheet Export Timesheet" at bounding box center [409, 225] width 673 height 20
click at [717, 144] on img at bounding box center [717, 146] width 4 height 7
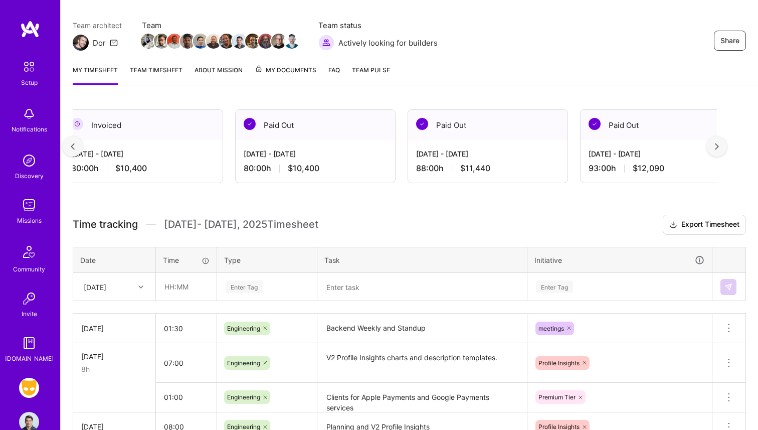
click at [717, 145] on img at bounding box center [717, 146] width 4 height 7
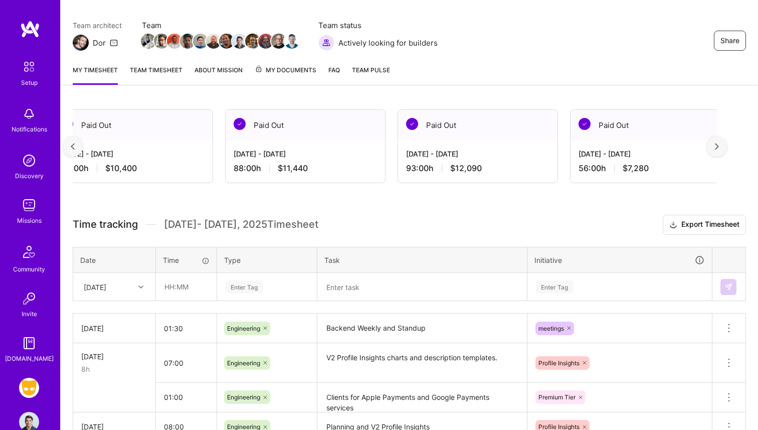
click at [70, 149] on div at bounding box center [73, 146] width 20 height 20
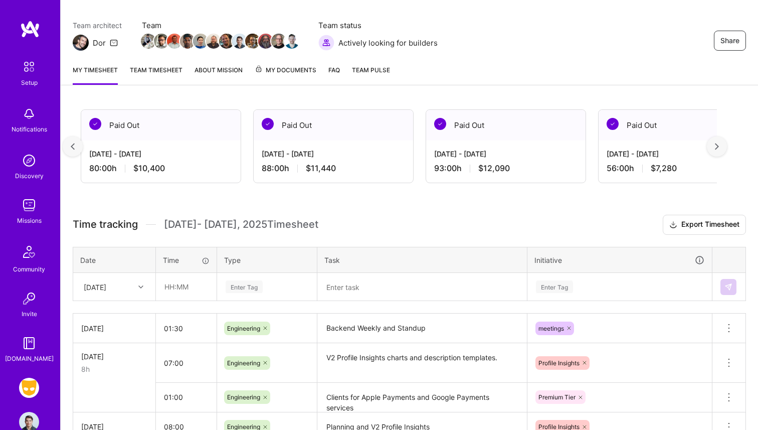
click at [70, 149] on div at bounding box center [73, 146] width 20 height 20
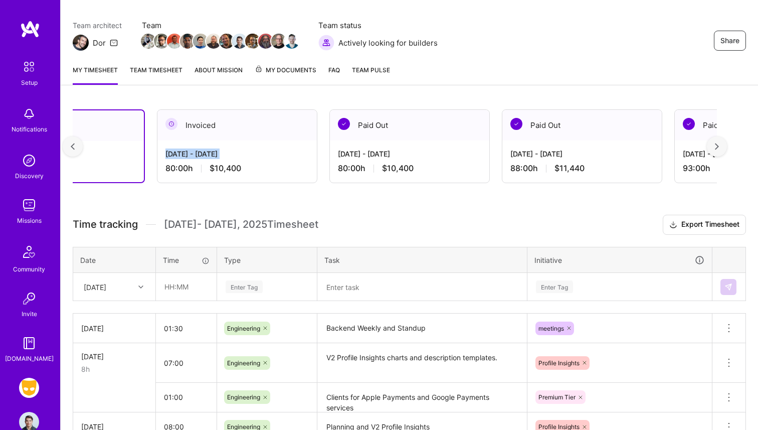
click at [70, 149] on div "Active Sep 16 - Sep 30, 2025 25:30 h $3,315 Invoiced Sep 1 - Sep 15, 2025 80:00…" at bounding box center [410, 322] width 698 height 450
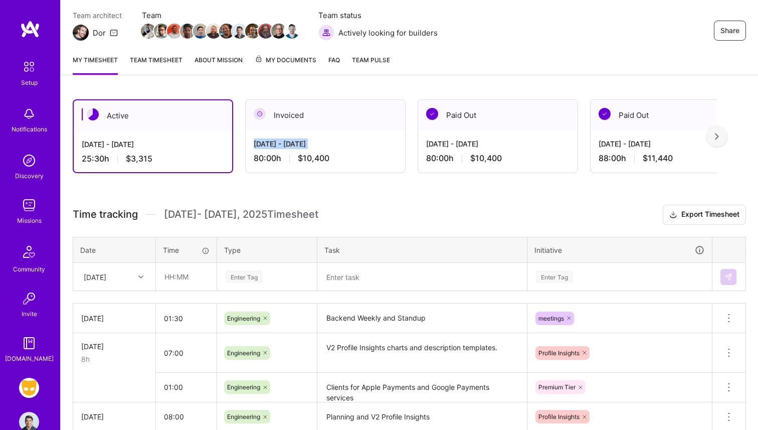
scroll to position [88, 0]
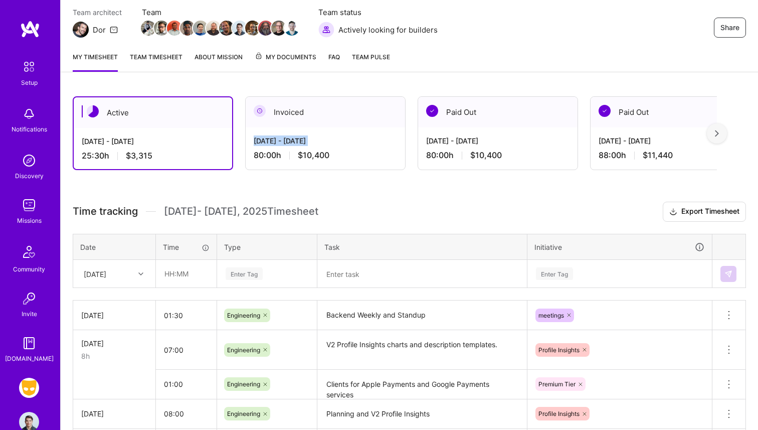
click at [229, 52] on link "About Mission" at bounding box center [219, 62] width 48 height 20
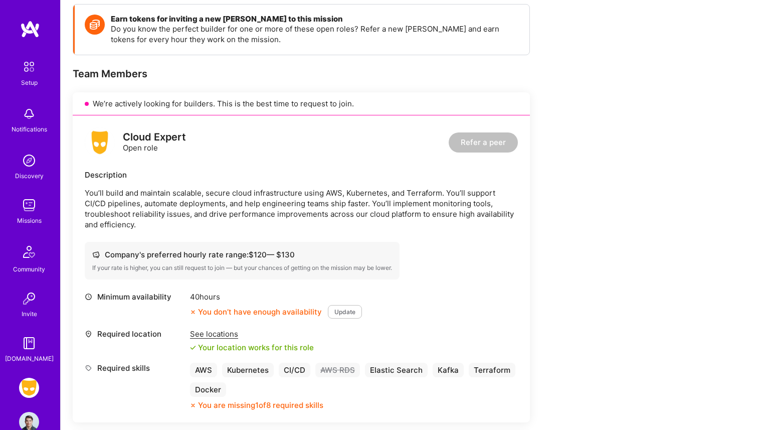
scroll to position [179, 0]
